Goal: Complete application form

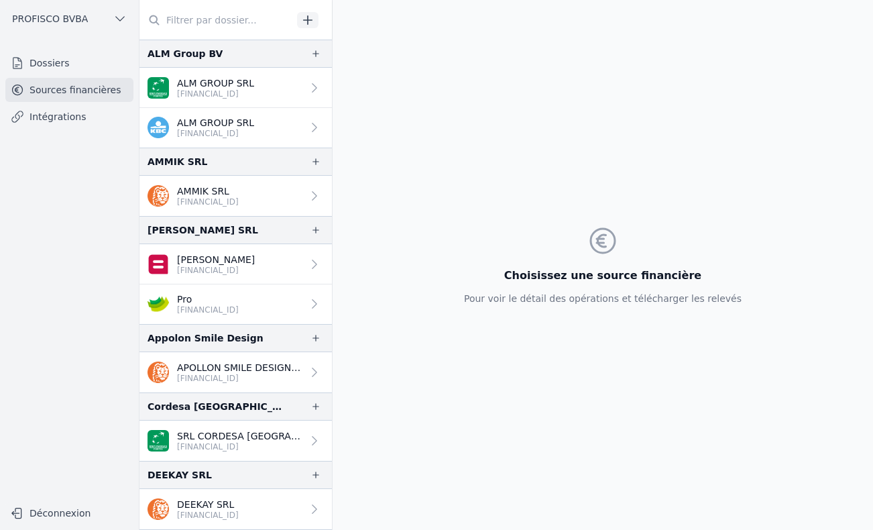
click at [52, 62] on link "Dossiers" at bounding box center [69, 63] width 128 height 24
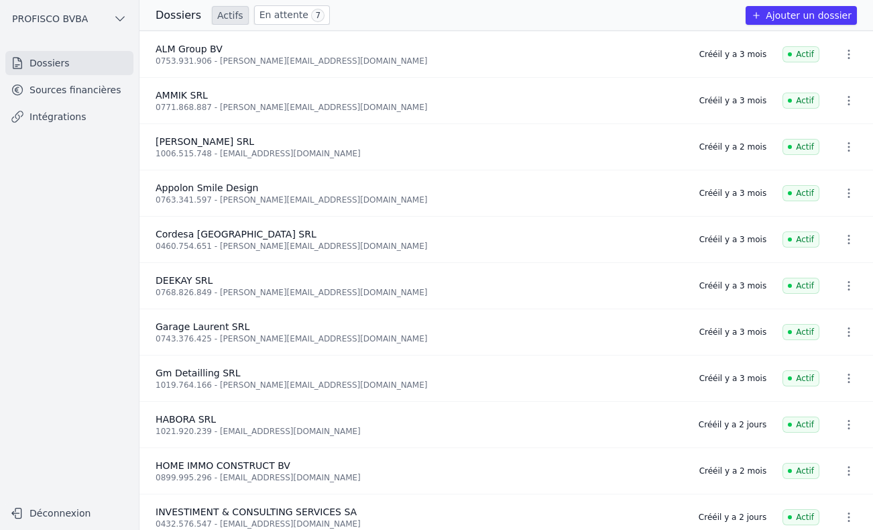
click at [311, 15] on span "7" at bounding box center [317, 15] width 13 height 13
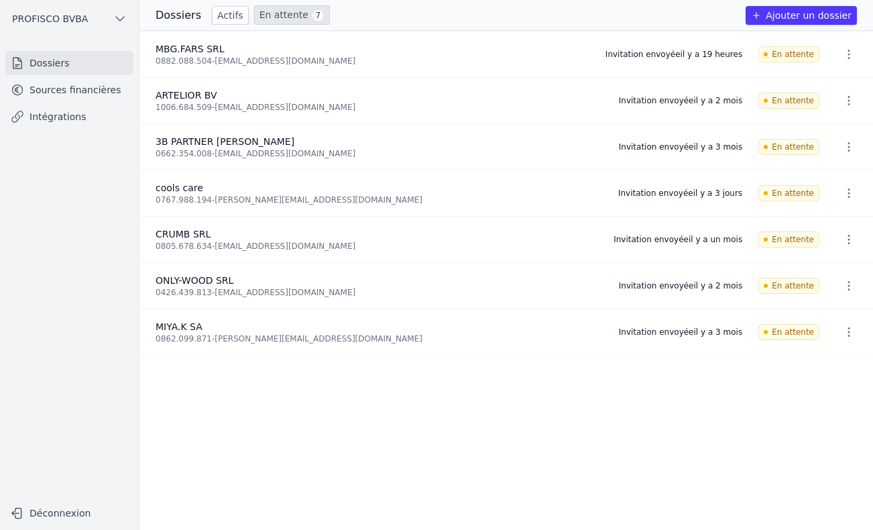
click at [849, 99] on icon "button" at bounding box center [848, 100] width 13 height 13
click at [811, 131] on button "Supprimer" at bounding box center [824, 129] width 84 height 27
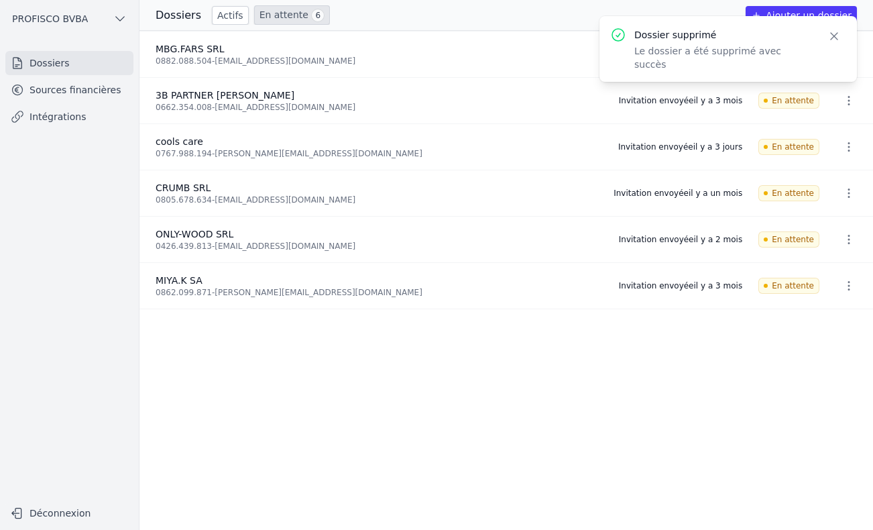
click at [841, 34] on button "Close" at bounding box center [834, 36] width 24 height 19
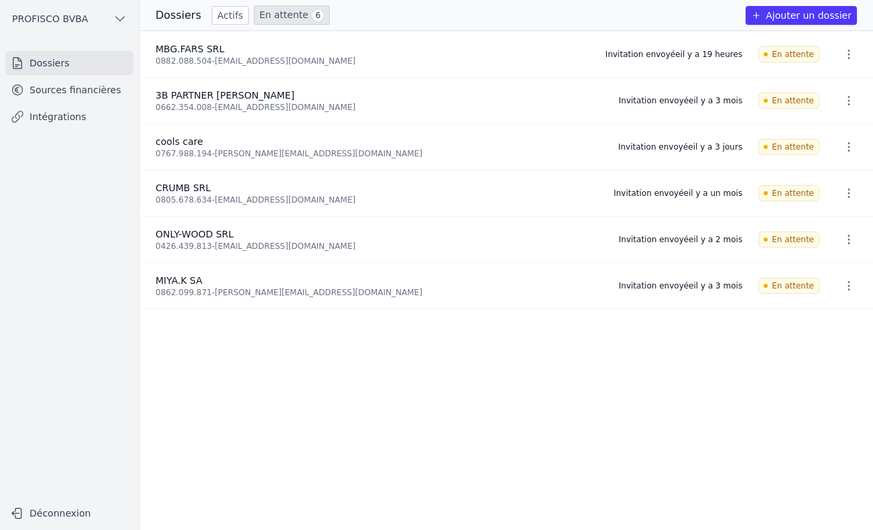
click at [819, 13] on button "Ajouter un dossier" at bounding box center [801, 15] width 111 height 19
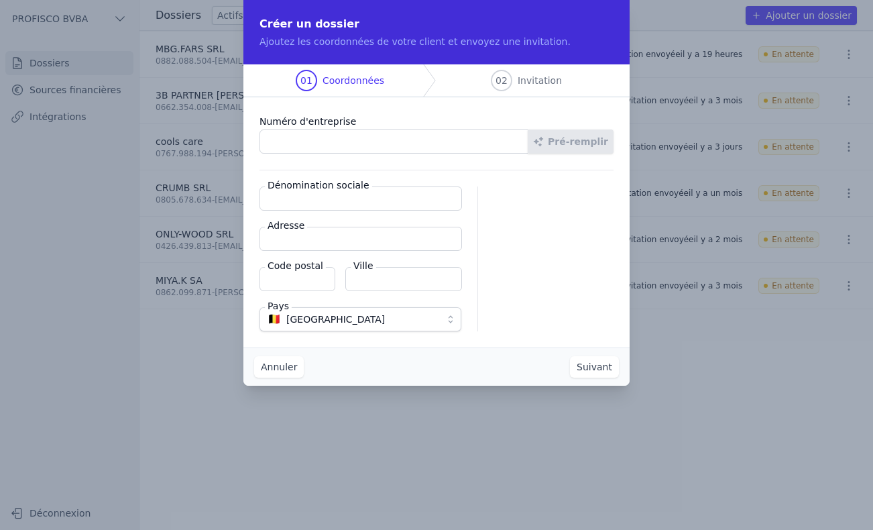
click at [396, 136] on input "Numéro d'entreprise" at bounding box center [394, 141] width 269 height 24
type input "1006.684.509"
click at [575, 143] on button "Pré-remplir" at bounding box center [571, 141] width 86 height 24
type input "ARTELIOR BV"
type input "Jan Jozef [STREET_ADDRESS]"
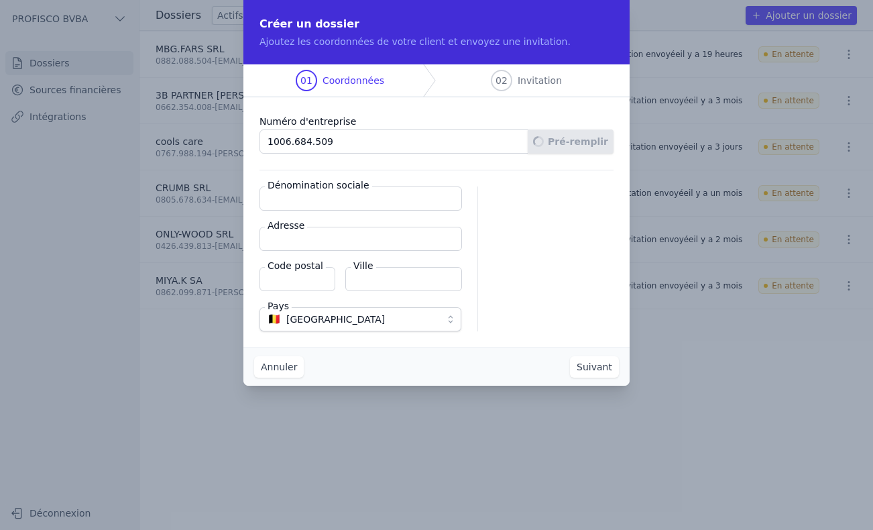
type input "1850"
type input "Grimbergen"
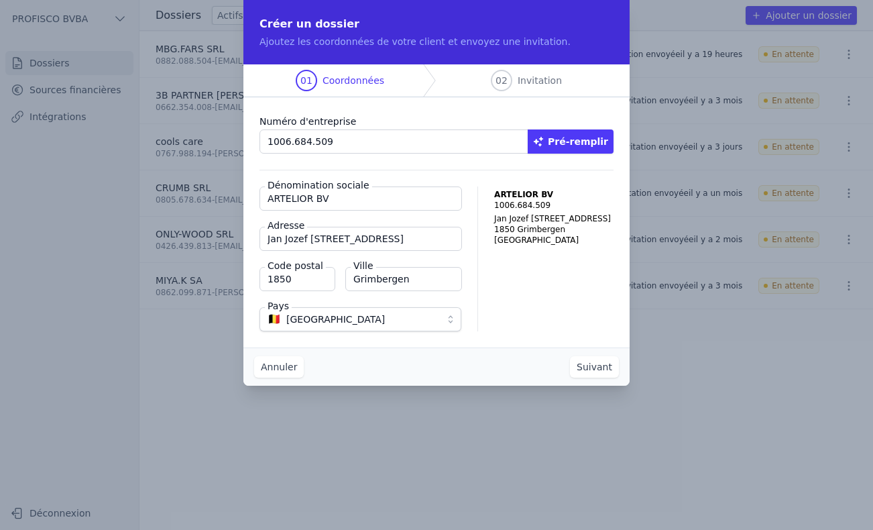
click at [607, 370] on button "Suivant" at bounding box center [594, 366] width 49 height 21
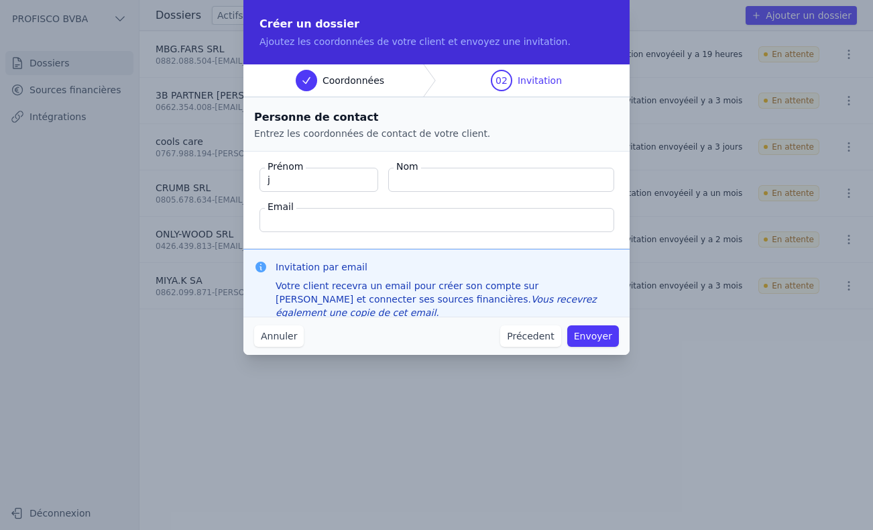
type input "[PERSON_NAME]"
click at [408, 180] on input "Nom" at bounding box center [501, 180] width 226 height 24
type input "Macarez"
click at [344, 219] on input "Email" at bounding box center [437, 220] width 355 height 24
paste input "[EMAIL_ADDRESS][DOMAIN_NAME]>"
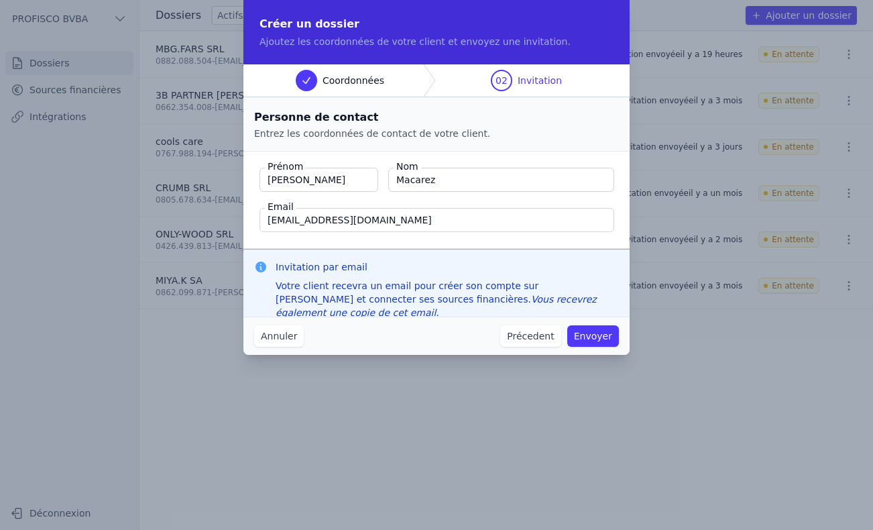
click at [267, 220] on input "[EMAIL_ADDRESS][DOMAIN_NAME]" at bounding box center [437, 220] width 355 height 24
type input "[EMAIL_ADDRESS][DOMAIN_NAME]"
click at [591, 337] on button "Envoyer" at bounding box center [593, 335] width 52 height 21
